Goal: Information Seeking & Learning: Check status

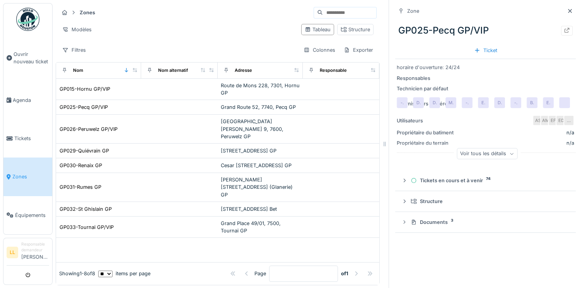
click at [22, 173] on span "Zones" at bounding box center [30, 176] width 37 height 7
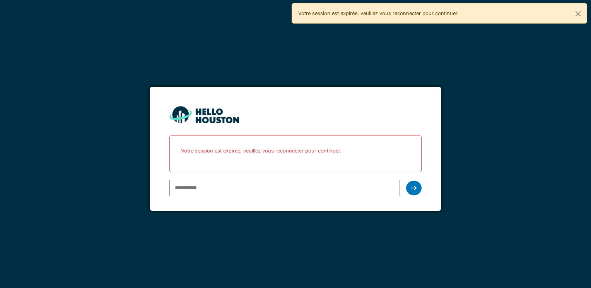
drag, startPoint x: 0, startPoint y: 0, endPoint x: 199, endPoint y: 185, distance: 271.6
click at [199, 185] on input "email" at bounding box center [284, 188] width 230 height 16
type input "**********"
click at [413, 189] on icon at bounding box center [413, 188] width 5 height 6
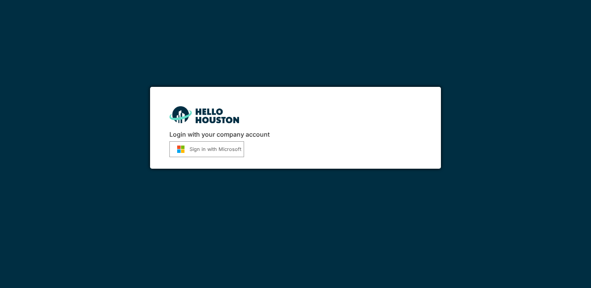
click at [224, 151] on button "Sign in with Microsoft" at bounding box center [206, 149] width 75 height 16
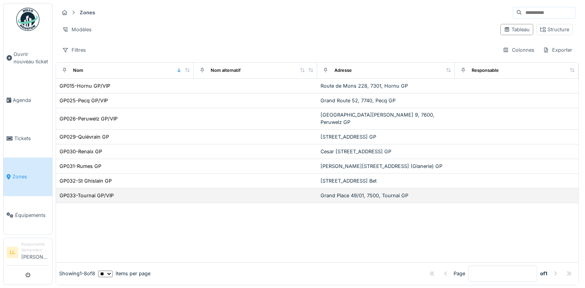
click at [148, 192] on div "GP033-Tournai GP/VIP" at bounding box center [124, 196] width 131 height 8
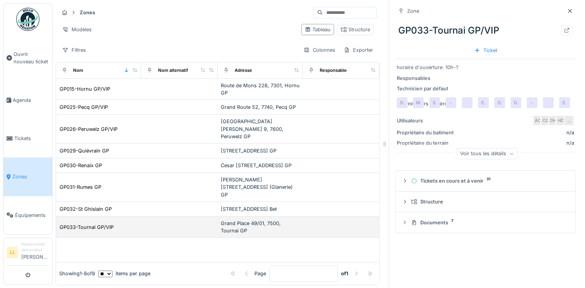
click at [221, 226] on div "Grand Place 49/01, 7500, Tournai GP" at bounding box center [260, 227] width 79 height 15
click at [88, 231] on div "GP033-Tournai GP/VIP" at bounding box center [87, 227] width 54 height 7
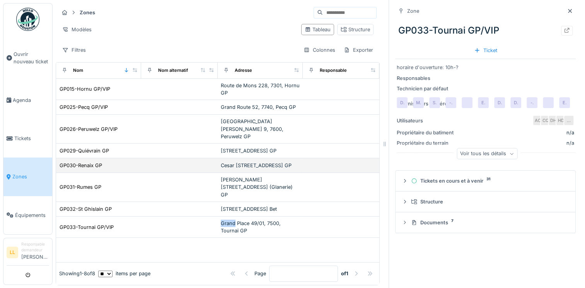
scroll to position [6, 0]
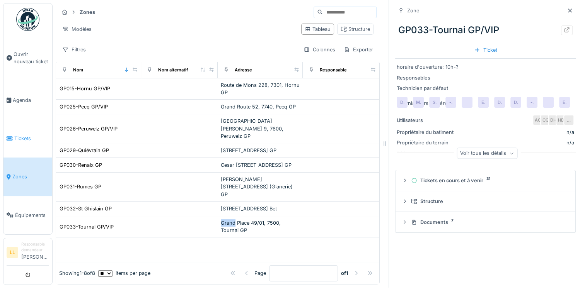
click at [22, 135] on span "Tickets" at bounding box center [31, 138] width 35 height 7
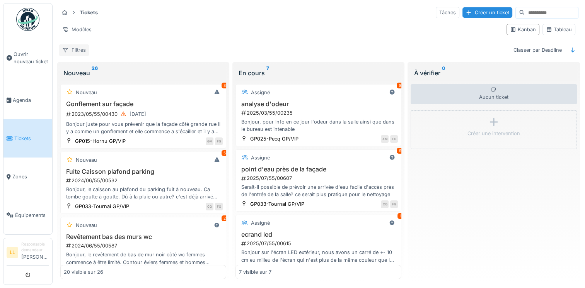
click at [79, 51] on div "Filtres" at bounding box center [74, 49] width 31 height 11
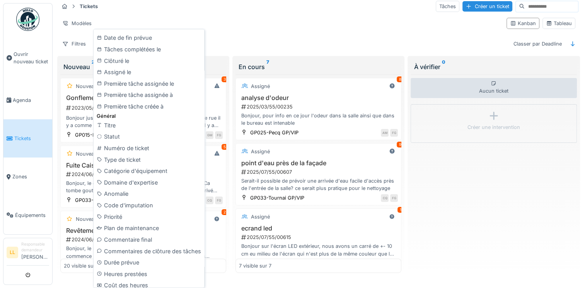
scroll to position [237, 0]
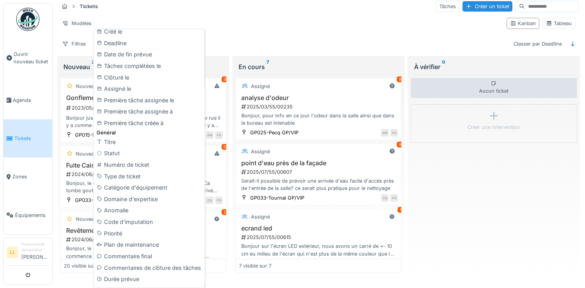
click at [291, 6] on div "Tickets Tâches Créer un ticket" at bounding box center [318, 6] width 519 height 13
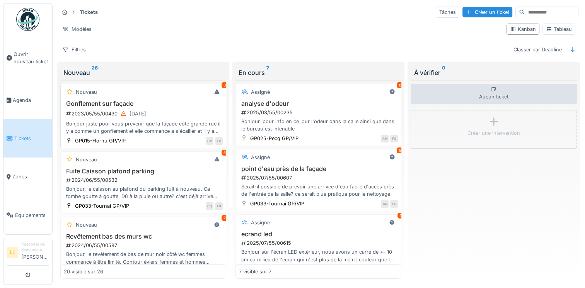
scroll to position [0, 0]
click at [127, 113] on div "06/12/2023" at bounding box center [132, 114] width 31 height 10
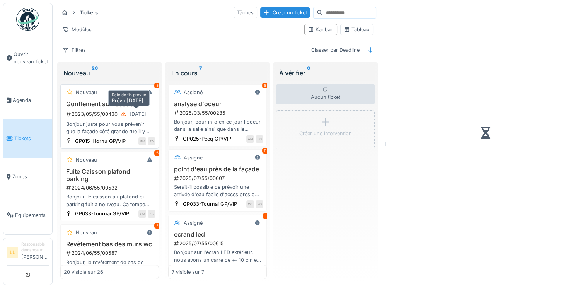
click at [127, 113] on div "06/12/2023" at bounding box center [132, 114] width 31 height 10
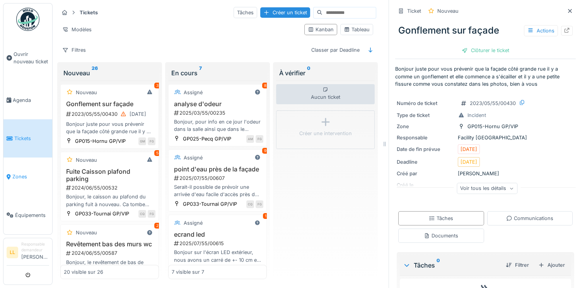
click at [19, 173] on span "Zones" at bounding box center [30, 176] width 37 height 7
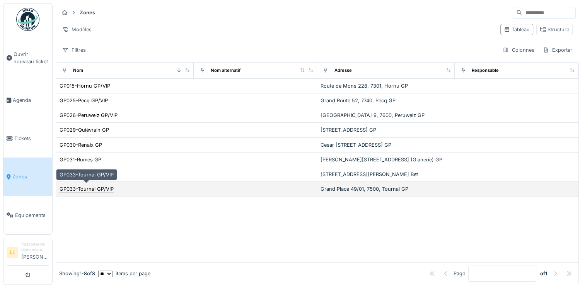
click at [107, 187] on div "GP033-Tournai GP/VIP" at bounding box center [87, 189] width 54 height 7
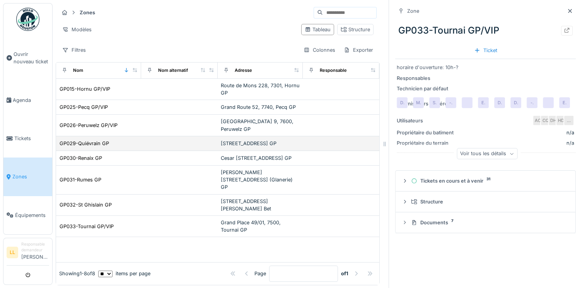
scroll to position [6, 0]
click at [28, 142] on link "Tickets" at bounding box center [27, 138] width 49 height 38
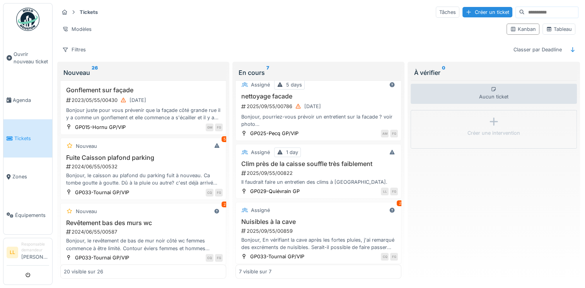
scroll to position [275, 0]
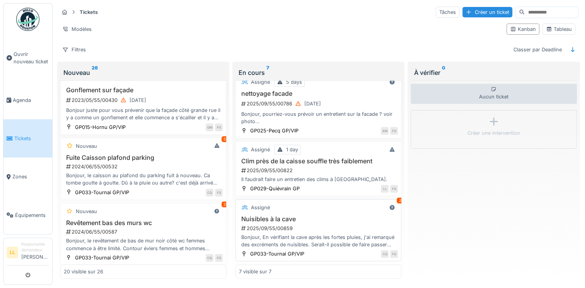
click at [284, 216] on h3 "Nuisibles à la cave" at bounding box center [318, 219] width 159 height 7
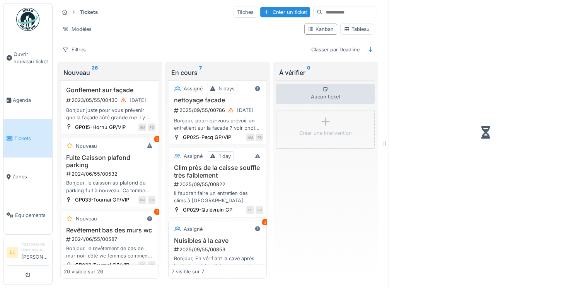
scroll to position [303, 0]
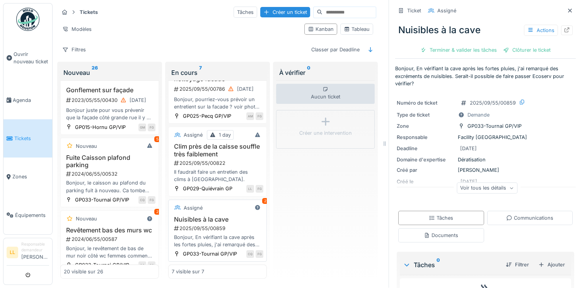
click at [203, 228] on div "2025/09/55/00859" at bounding box center [218, 228] width 90 height 7
drag, startPoint x: 203, startPoint y: 228, endPoint x: 199, endPoint y: 221, distance: 7.6
click at [199, 221] on h3 "Nuisibles à la cave" at bounding box center [218, 219] width 92 height 7
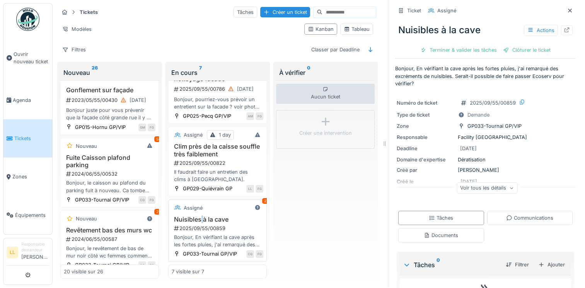
click at [199, 221] on h3 "Nuisibles à la cave" at bounding box center [218, 219] width 92 height 7
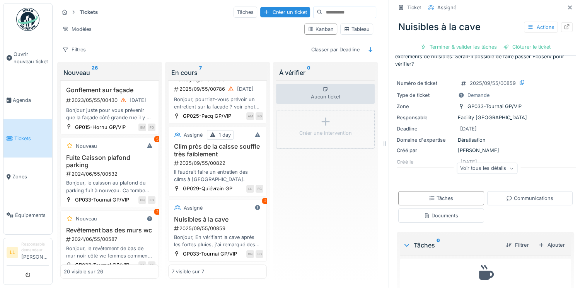
scroll to position [46, 0]
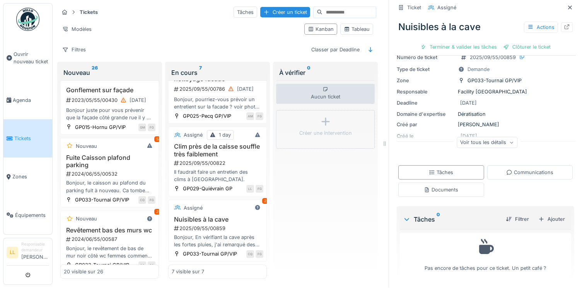
click at [493, 138] on div "Voir tous les détails" at bounding box center [486, 142] width 61 height 11
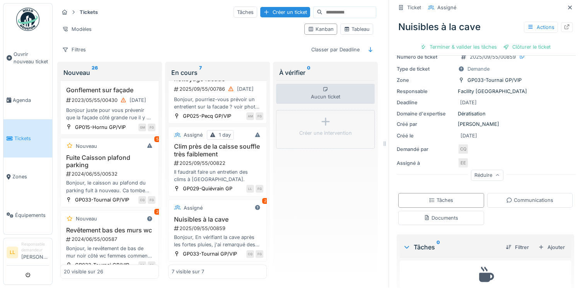
scroll to position [73, 0]
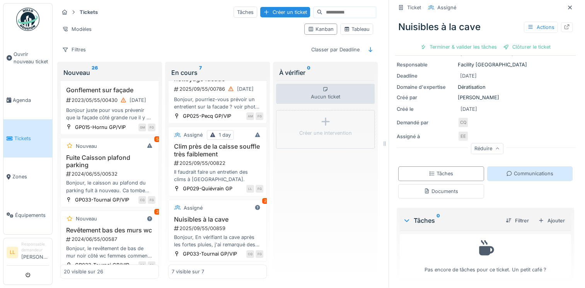
click at [519, 170] on div "Communications" at bounding box center [529, 173] width 47 height 7
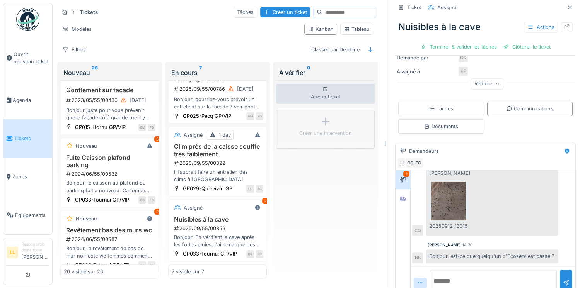
scroll to position [151, 0]
